Goal: Information Seeking & Learning: Learn about a topic

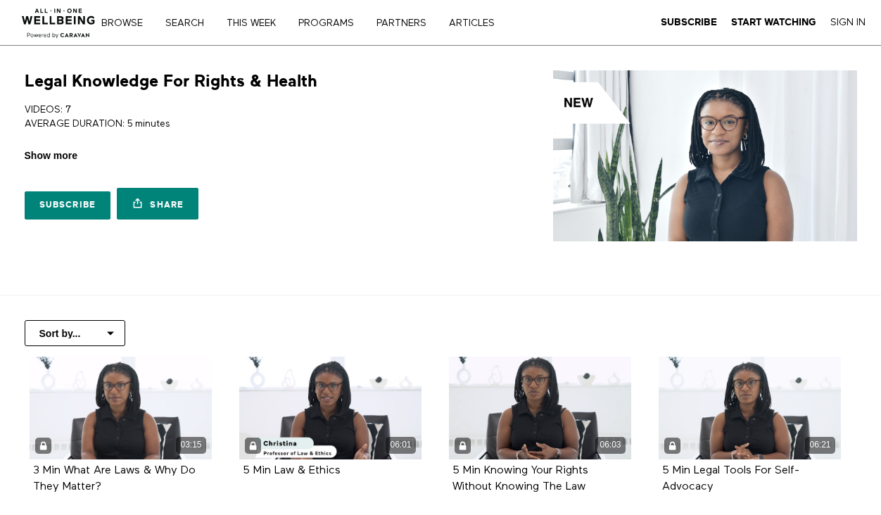
click at [63, 152] on span "Show more" at bounding box center [51, 156] width 53 height 15
click at [0, 0] on input "Show more Show less" at bounding box center [0, 0] width 0 height 0
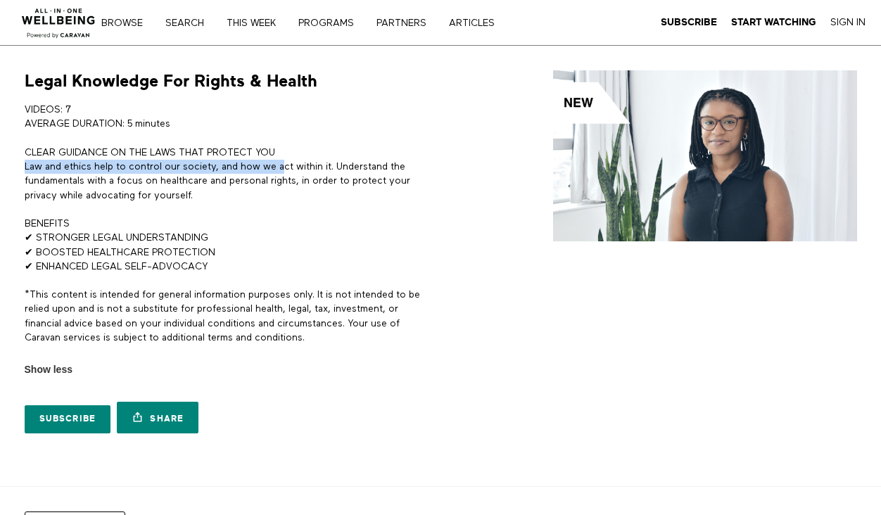
drag, startPoint x: 21, startPoint y: 169, endPoint x: 281, endPoint y: 171, distance: 259.7
click at [281, 171] on div "Legal Knowledge For Rights & Health VIDEOS: 7 AVERAGE DURATION: 5 minutes CLEAR…" at bounding box center [226, 255] width 420 height 370
click at [306, 175] on p "CLEAR GUIDANCE ON THE LAWS THAT PROTECT YOU Law and ethics help to control our …" at bounding box center [230, 174] width 411 height 57
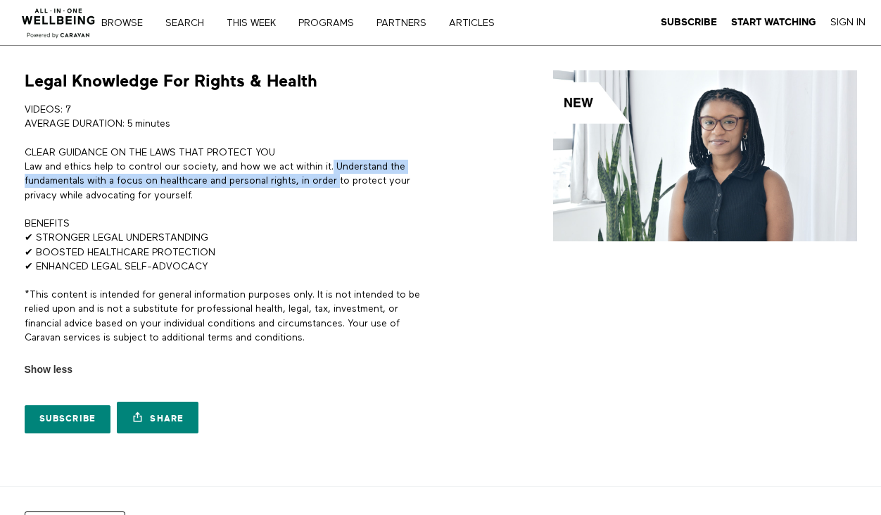
drag, startPoint x: 336, startPoint y: 165, endPoint x: 344, endPoint y: 183, distance: 19.9
click at [344, 183] on p "CLEAR GUIDANCE ON THE LAWS THAT PROTECT YOU Law and ethics help to control our …" at bounding box center [230, 174] width 411 height 57
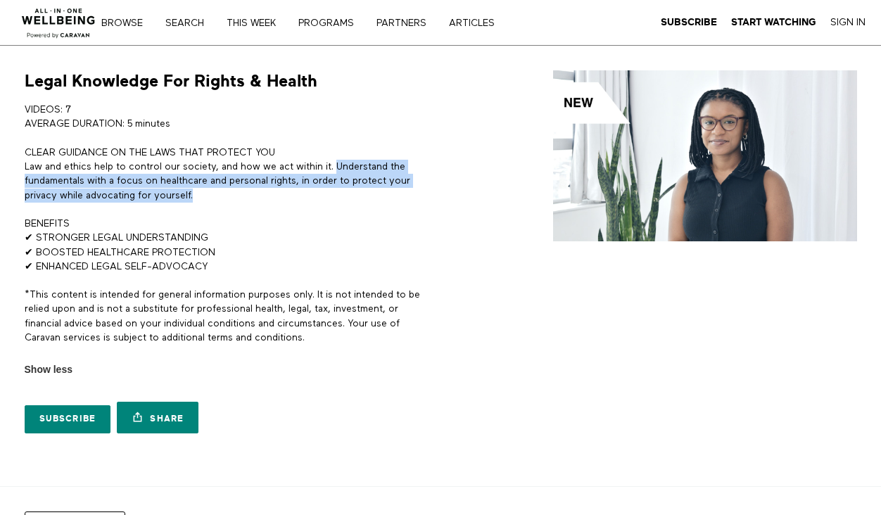
drag, startPoint x: 338, startPoint y: 165, endPoint x: 343, endPoint y: 196, distance: 31.4
click at [343, 196] on p "CLEAR GUIDANCE ON THE LAWS THAT PROTECT YOU Law and ethics help to control our …" at bounding box center [230, 174] width 411 height 57
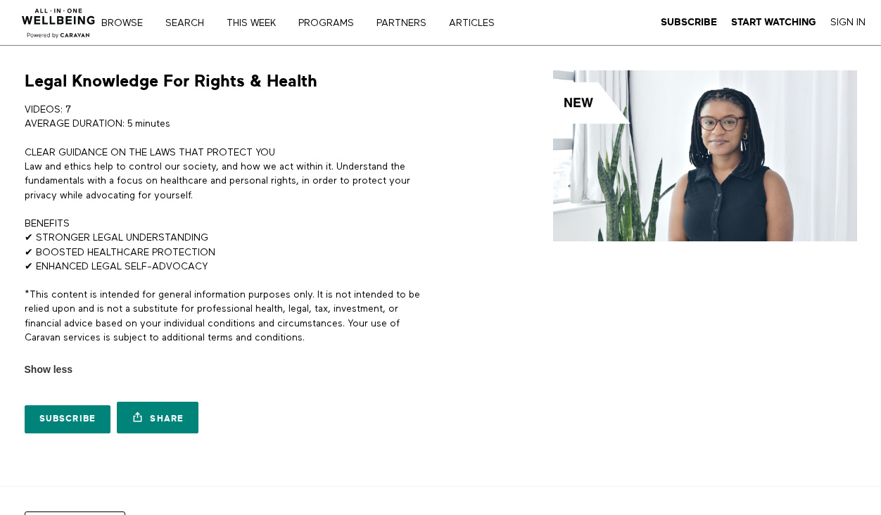
click at [320, 165] on p "CLEAR GUIDANCE ON THE LAWS THAT PROTECT YOU Law and ethics help to control our …" at bounding box center [230, 174] width 411 height 57
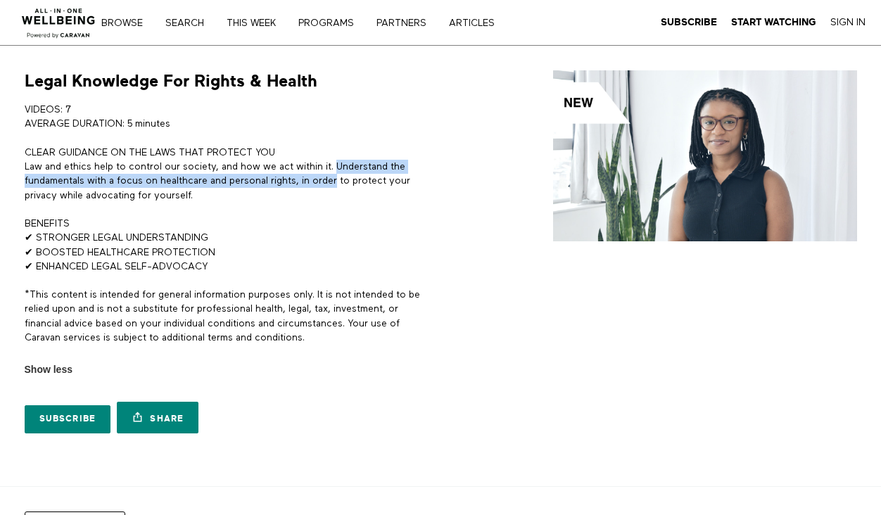
drag, startPoint x: 337, startPoint y: 165, endPoint x: 339, endPoint y: 182, distance: 17.0
click at [339, 182] on p "CLEAR GUIDANCE ON THE LAWS THAT PROTECT YOU Law and ethics help to control our …" at bounding box center [230, 174] width 411 height 57
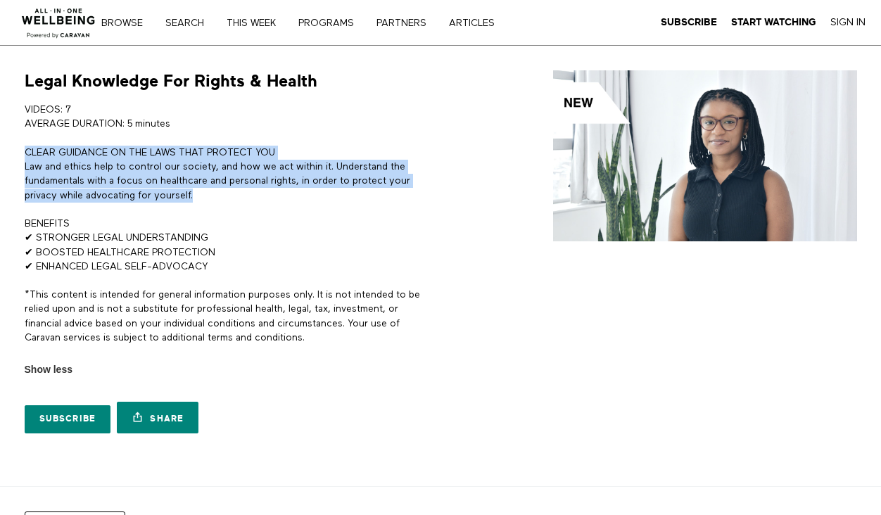
drag, startPoint x: 338, startPoint y: 158, endPoint x: 343, endPoint y: 206, distance: 47.4
click at [343, 206] on div "VIDEOS: 7 AVERAGE DURATION: 5 minutes CLEAR GUIDANCE ON THE LAWS THAT PROTECT Y…" at bounding box center [230, 231] width 411 height 256
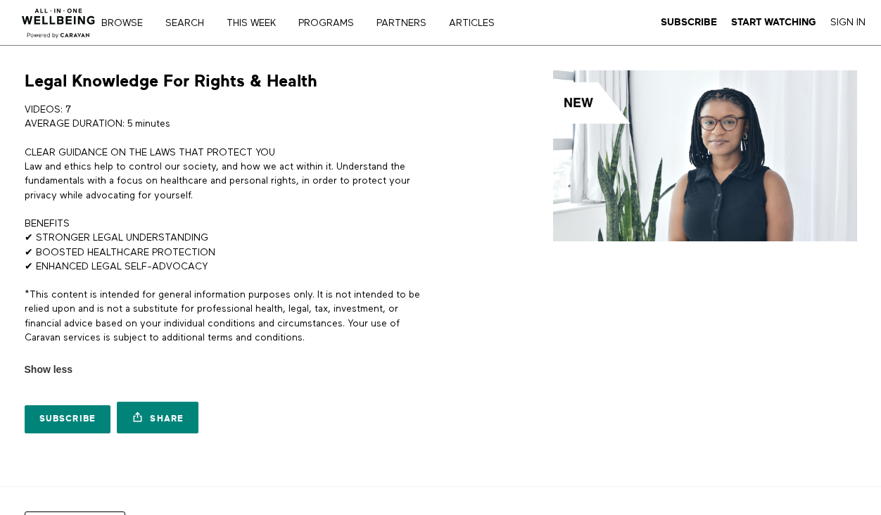
click at [341, 179] on p "CLEAR GUIDANCE ON THE LAWS THAT PROTECT YOU Law and ethics help to control our …" at bounding box center [230, 174] width 411 height 57
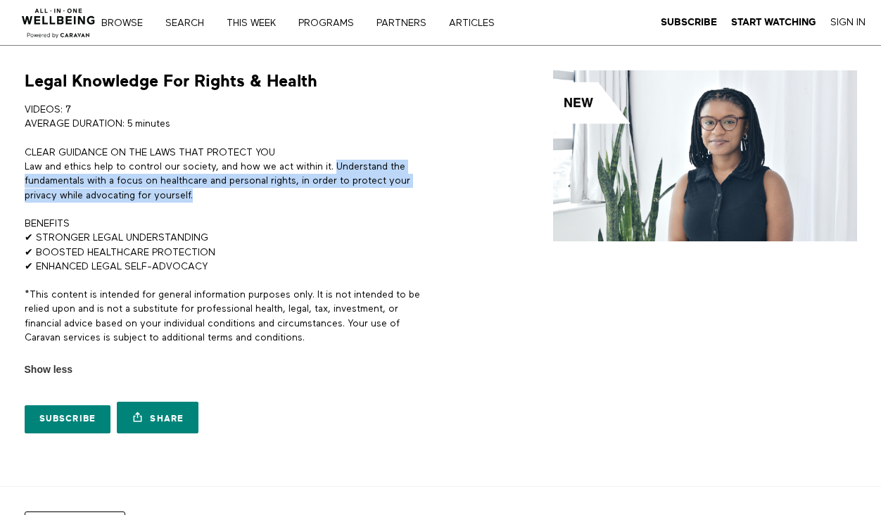
drag, startPoint x: 339, startPoint y: 163, endPoint x: 345, endPoint y: 194, distance: 30.9
click at [345, 194] on p "CLEAR GUIDANCE ON THE LAWS THAT PROTECT YOU Law and ethics help to control our …" at bounding box center [230, 174] width 411 height 57
copy p "Understand the fundamentals with a focus on healthcare and personal rights, in …"
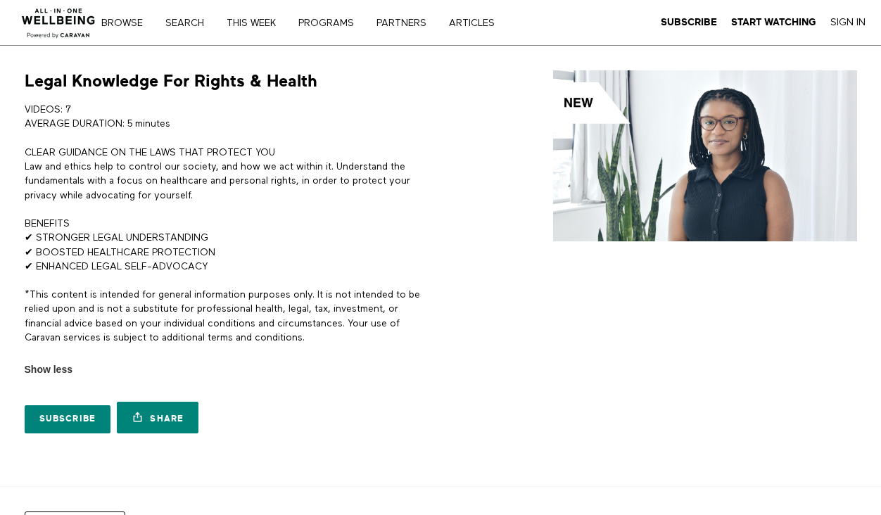
click at [294, 298] on p "*This content is intended for general information purposes only. It is not inte…" at bounding box center [230, 316] width 411 height 57
